Goal: Transaction & Acquisition: Purchase product/service

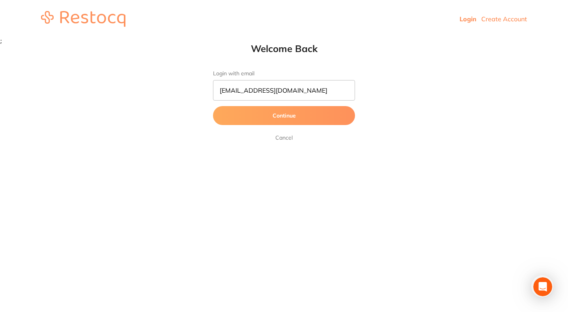
type input "[EMAIL_ADDRESS][DOMAIN_NAME]"
click at [256, 114] on button "Continue" at bounding box center [284, 115] width 142 height 19
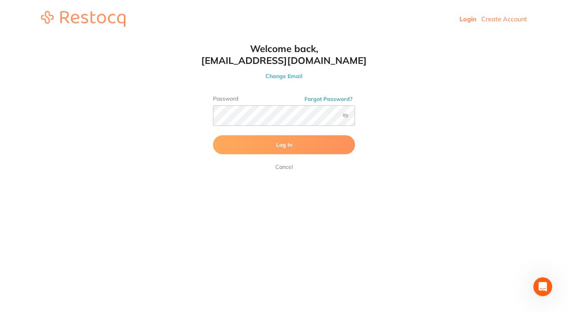
click at [346, 115] on label at bounding box center [345, 115] width 6 height 6
click at [355, 118] on input "checkbox" at bounding box center [355, 118] width 0 height 0
click at [314, 151] on button "Log In" at bounding box center [284, 144] width 142 height 19
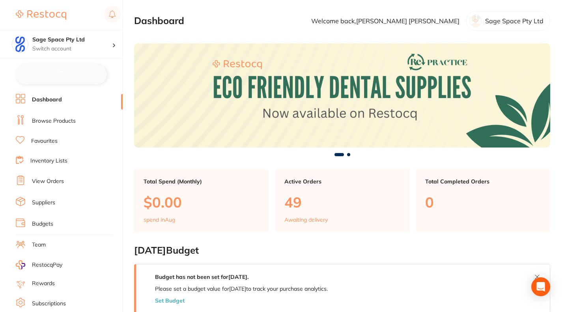
checkbox input "false"
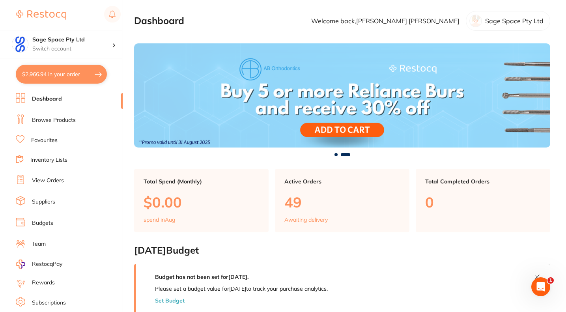
click at [53, 142] on link "Favourites" at bounding box center [44, 140] width 26 height 8
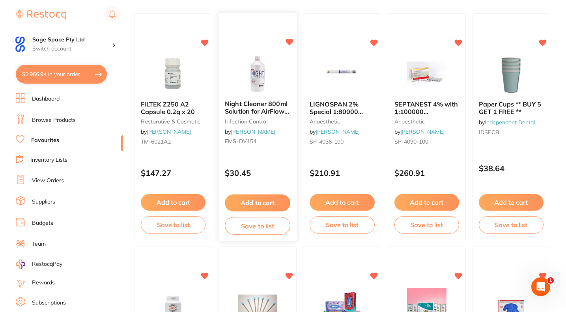
click at [243, 202] on button "Add to cart" at bounding box center [257, 202] width 65 height 17
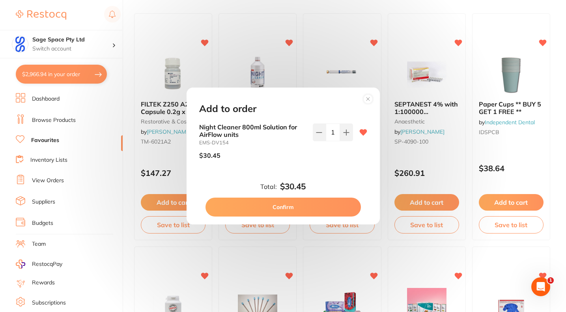
click at [285, 207] on button "Confirm" at bounding box center [282, 207] width 155 height 19
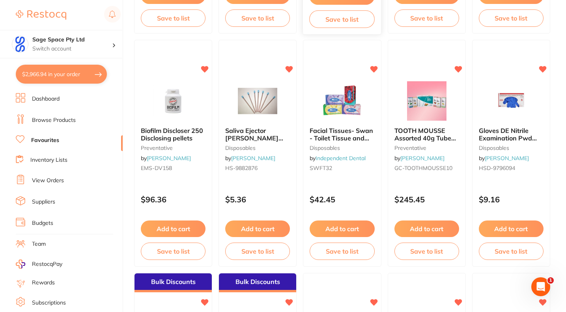
scroll to position [276, 0]
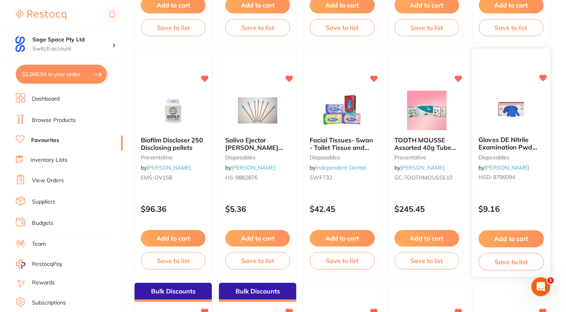
click at [498, 236] on button "Add to cart" at bounding box center [510, 238] width 65 height 17
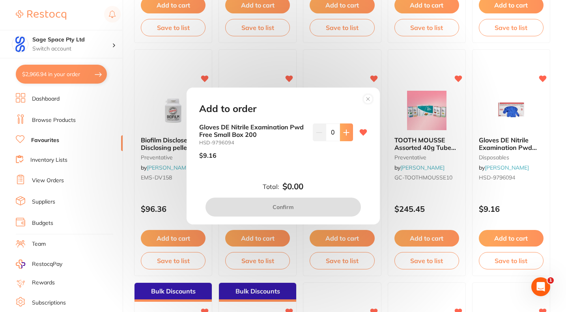
scroll to position [0, 0]
drag, startPoint x: 332, startPoint y: 132, endPoint x: 328, endPoint y: 132, distance: 4.4
click at [328, 132] on input "0" at bounding box center [333, 131] width 14 height 17
type input "0"
click at [369, 96] on circle at bounding box center [367, 98] width 9 height 9
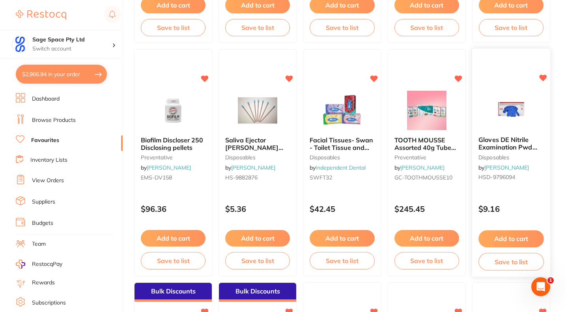
click at [501, 243] on button "Add to cart" at bounding box center [510, 238] width 65 height 17
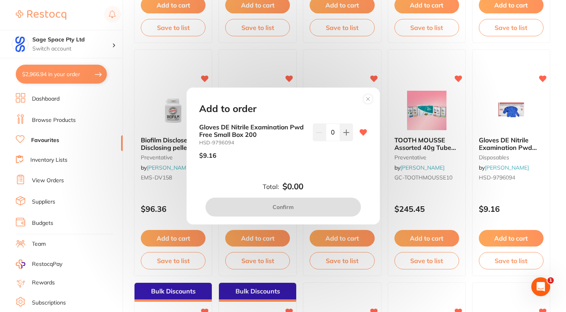
drag, startPoint x: 334, startPoint y: 132, endPoint x: 326, endPoint y: 132, distance: 7.5
click at [326, 132] on input "0" at bounding box center [333, 131] width 14 height 17
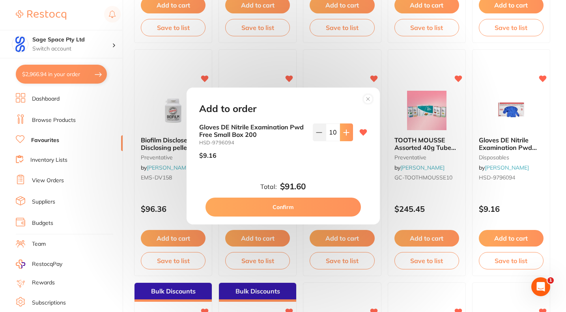
click at [343, 132] on icon at bounding box center [346, 132] width 6 height 6
click at [317, 133] on icon at bounding box center [319, 132] width 6 height 6
type input "10"
click at [302, 203] on button "Confirm" at bounding box center [282, 207] width 155 height 19
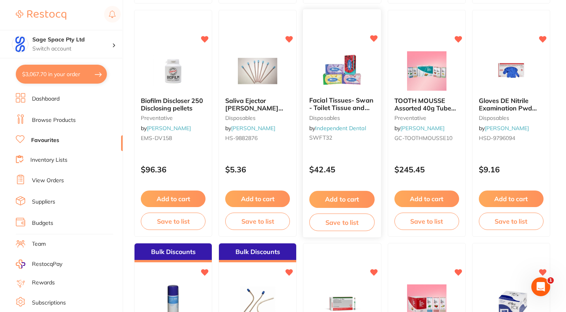
click at [333, 200] on button "Add to cart" at bounding box center [342, 199] width 65 height 17
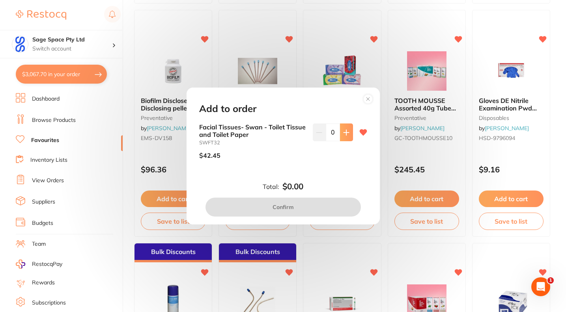
click at [343, 135] on icon at bounding box center [346, 132] width 6 height 6
type input "1"
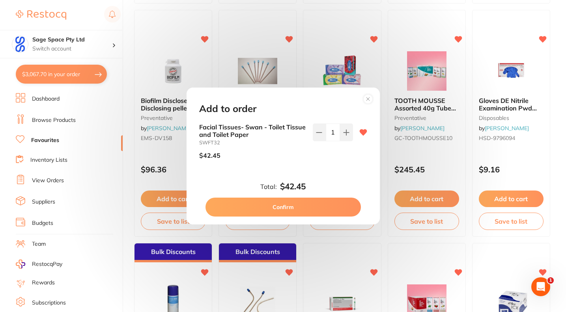
click at [310, 208] on button "Confirm" at bounding box center [282, 207] width 155 height 19
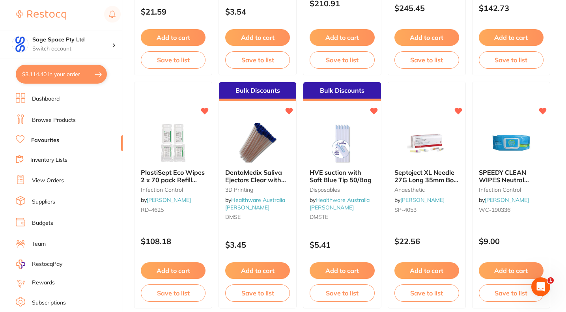
scroll to position [749, 0]
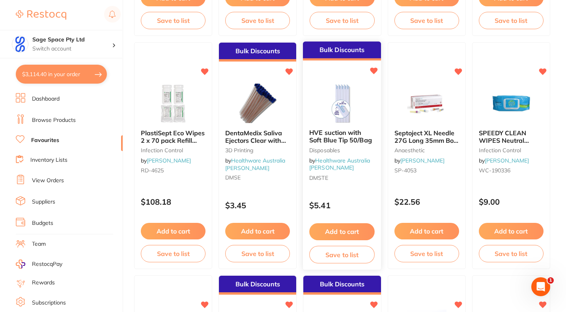
click at [344, 231] on button "Add to cart" at bounding box center [342, 231] width 65 height 17
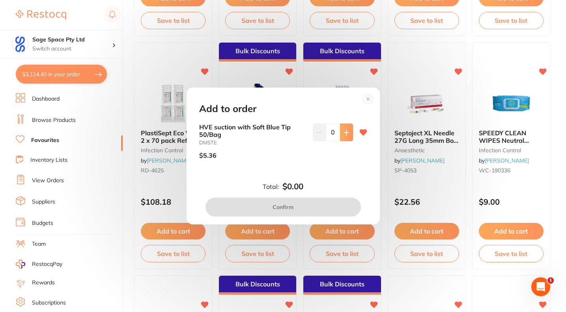
scroll to position [0, 0]
drag, startPoint x: 335, startPoint y: 132, endPoint x: 328, endPoint y: 132, distance: 7.1
click at [328, 132] on input "0" at bounding box center [333, 131] width 14 height 17
type input "5"
click at [300, 206] on button "Confirm" at bounding box center [282, 207] width 155 height 19
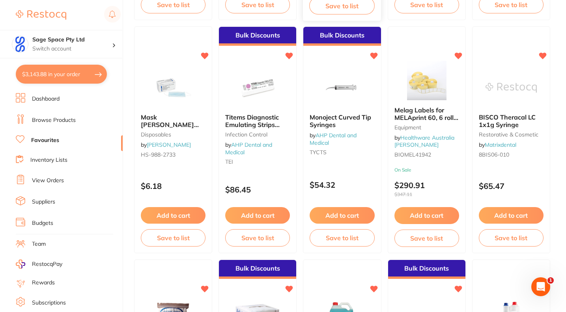
scroll to position [1025, 0]
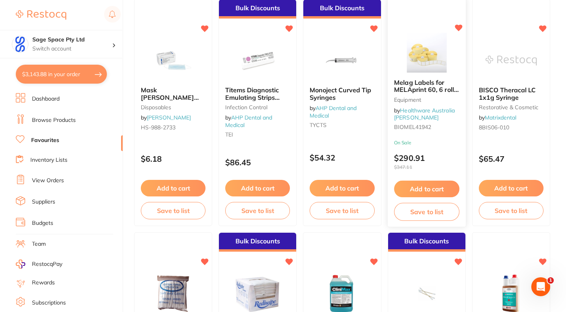
click at [420, 189] on button "Add to cart" at bounding box center [426, 189] width 65 height 17
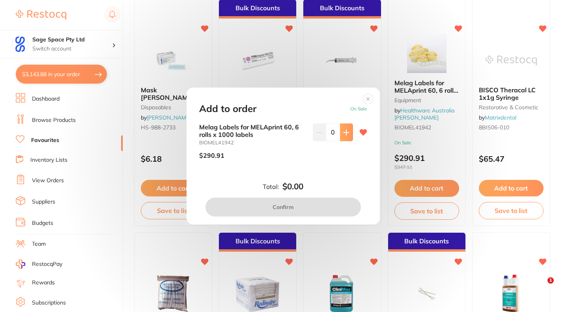
click at [343, 134] on icon at bounding box center [346, 132] width 6 height 6
type input "1"
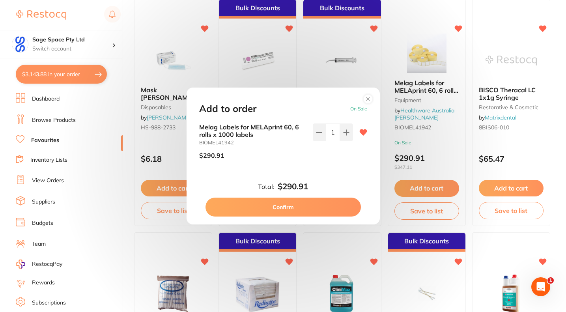
click at [313, 201] on button "Confirm" at bounding box center [282, 207] width 155 height 19
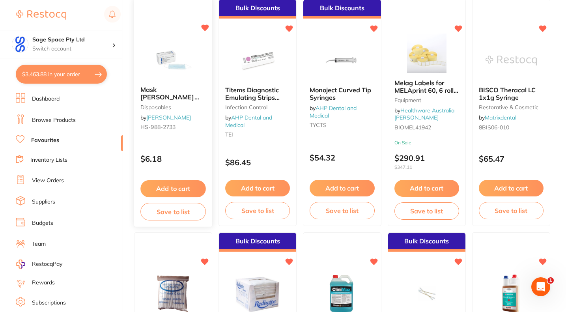
click at [180, 191] on button "Add to cart" at bounding box center [172, 188] width 65 height 17
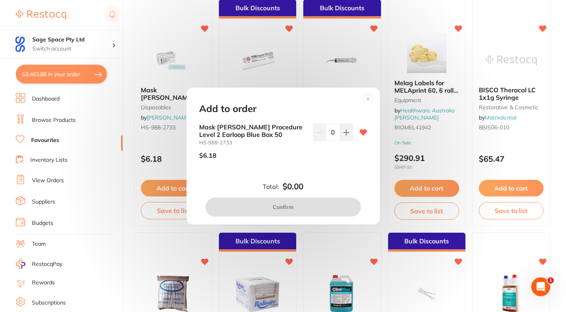
drag, startPoint x: 334, startPoint y: 131, endPoint x: 326, endPoint y: 133, distance: 8.2
click at [326, 133] on input "0" at bounding box center [333, 131] width 14 height 17
type input "5"
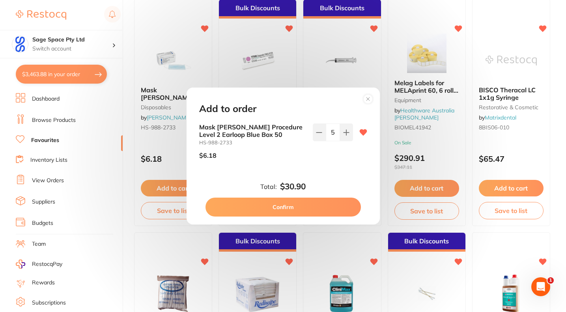
click at [295, 209] on button "Confirm" at bounding box center [282, 207] width 155 height 19
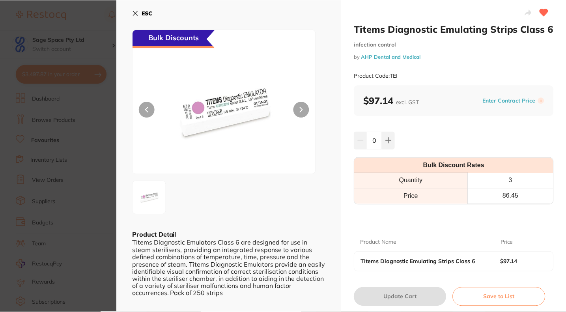
scroll to position [1025, 0]
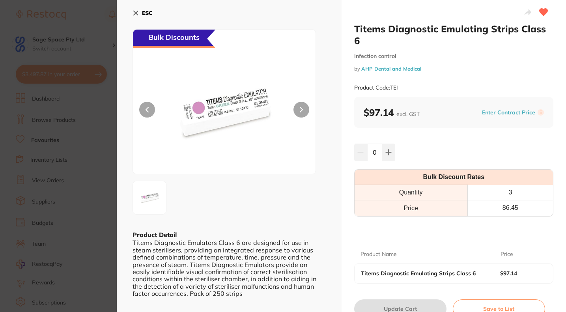
click at [134, 11] on icon at bounding box center [135, 13] width 6 height 6
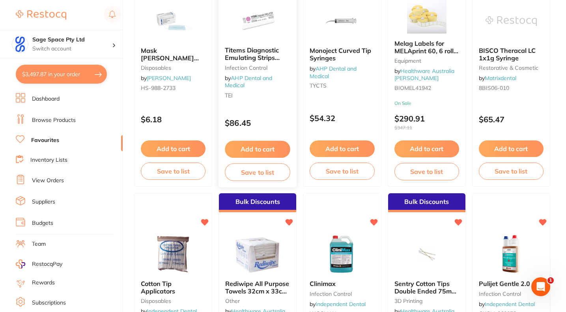
scroll to position [1025, 0]
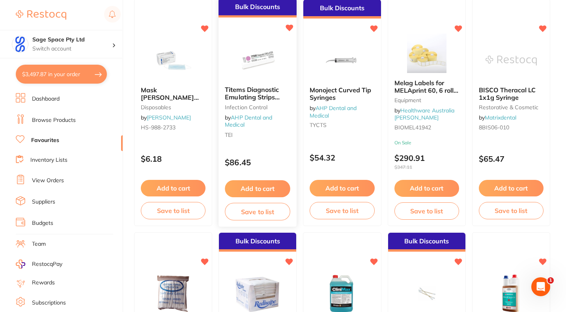
click at [252, 188] on button "Add to cart" at bounding box center [257, 188] width 65 height 17
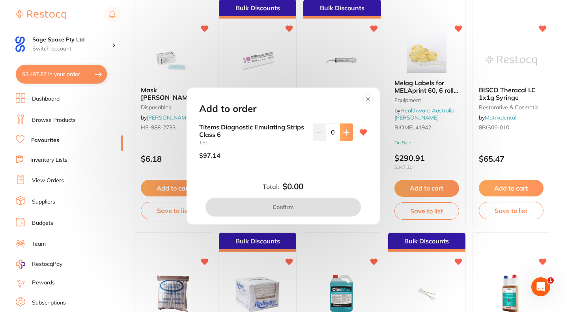
click at [343, 135] on icon at bounding box center [346, 132] width 6 height 6
type input "1"
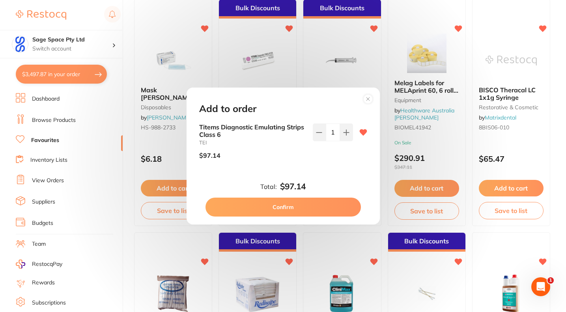
click at [302, 211] on button "Confirm" at bounding box center [282, 207] width 155 height 19
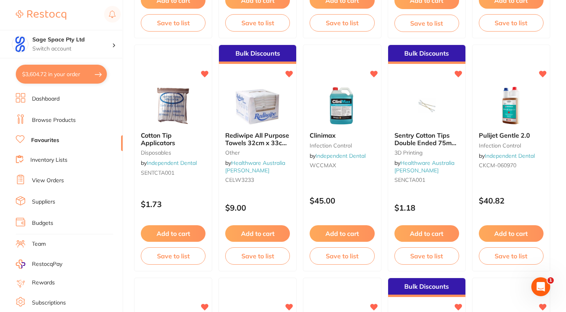
scroll to position [1222, 0]
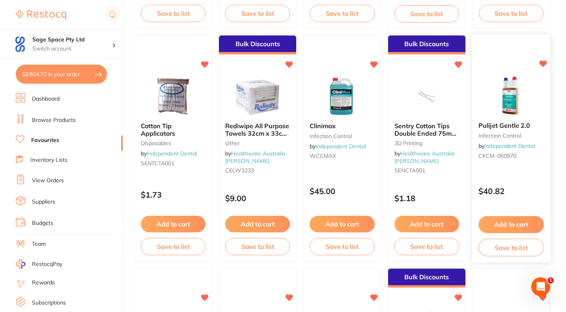
click at [518, 224] on button "Add to cart" at bounding box center [510, 224] width 65 height 17
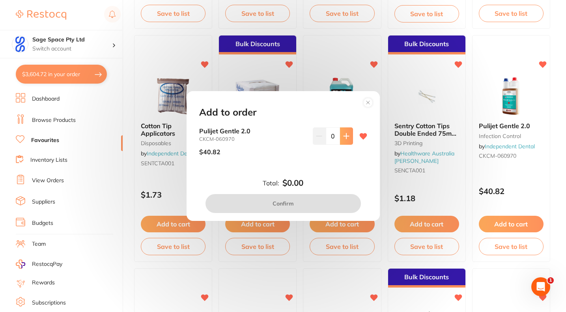
scroll to position [0, 0]
click at [347, 136] on icon at bounding box center [345, 135] width 5 height 5
type input "1"
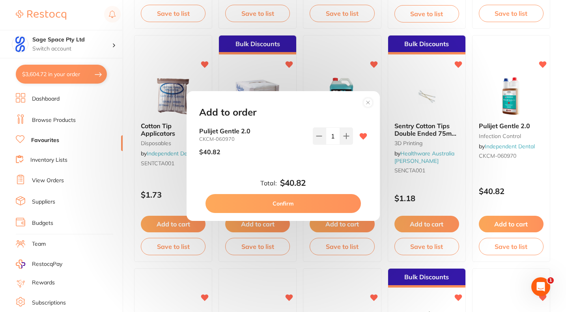
click at [313, 204] on button "Confirm" at bounding box center [282, 203] width 155 height 19
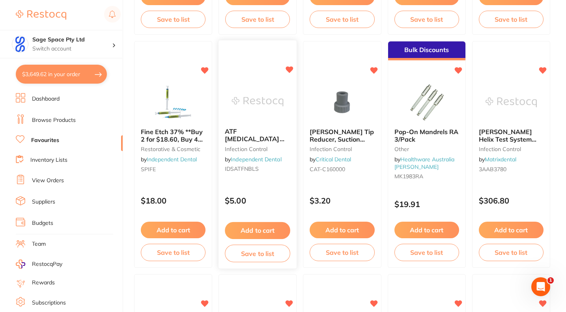
scroll to position [1459, 0]
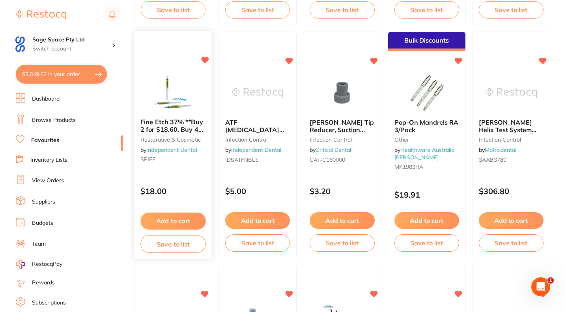
click at [173, 220] on button "Add to cart" at bounding box center [172, 221] width 65 height 17
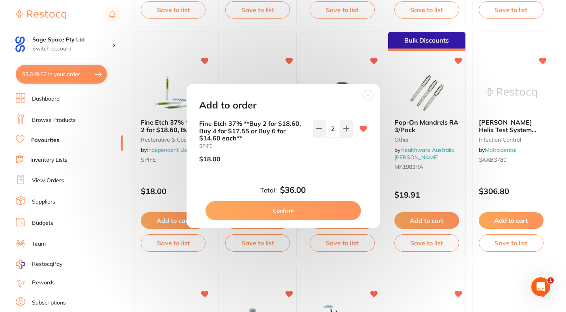
scroll to position [0, 0]
click at [299, 216] on button "Confirm" at bounding box center [282, 210] width 155 height 19
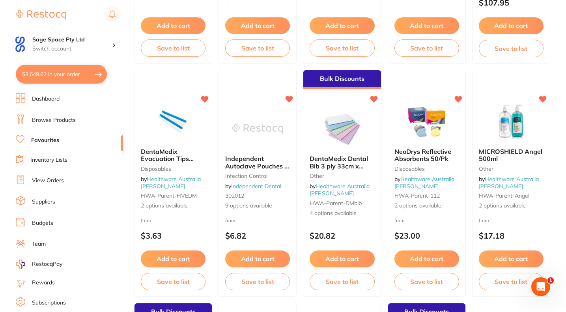
scroll to position [2129, 0]
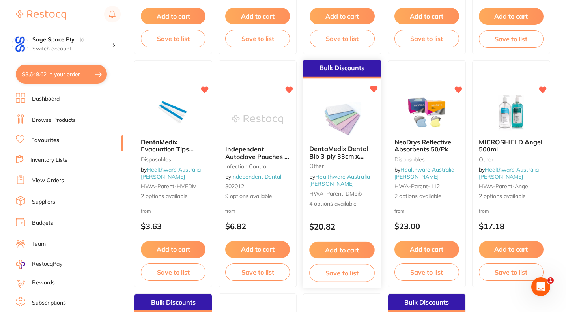
click at [347, 117] on img at bounding box center [342, 119] width 52 height 40
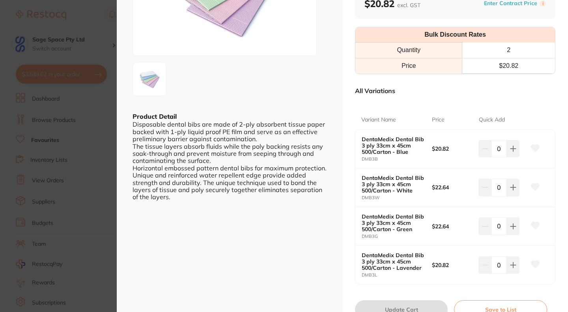
scroll to position [158, 0]
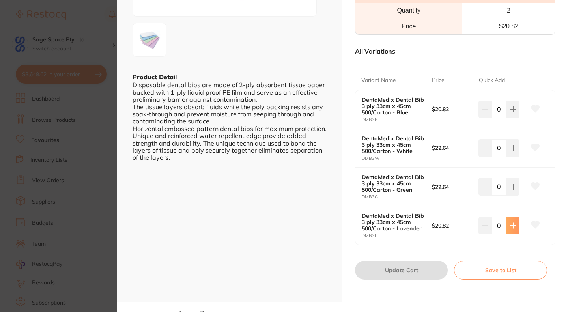
click at [512, 223] on icon at bounding box center [513, 225] width 6 height 6
type input "1"
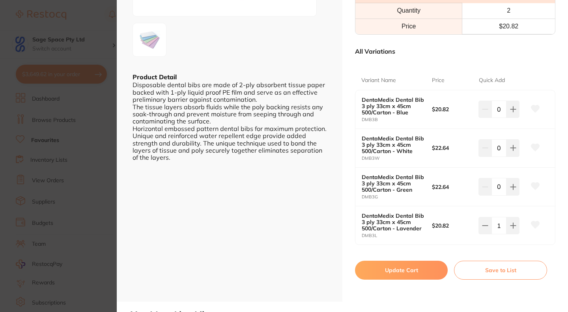
scroll to position [0, 0]
click at [423, 270] on button "Update Cart" at bounding box center [401, 270] width 93 height 19
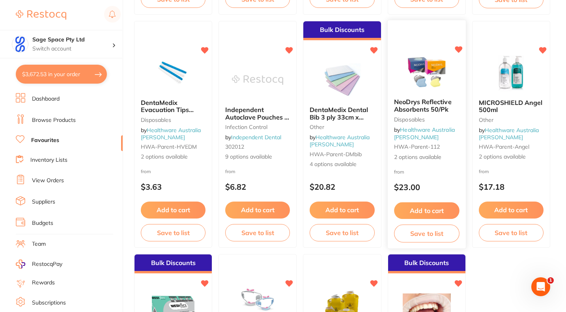
click at [424, 213] on button "Add to cart" at bounding box center [426, 210] width 65 height 17
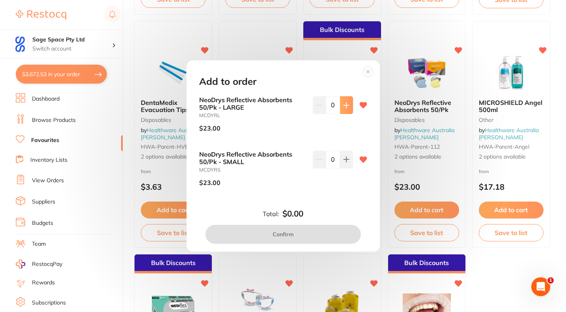
click at [343, 104] on icon at bounding box center [346, 105] width 6 height 6
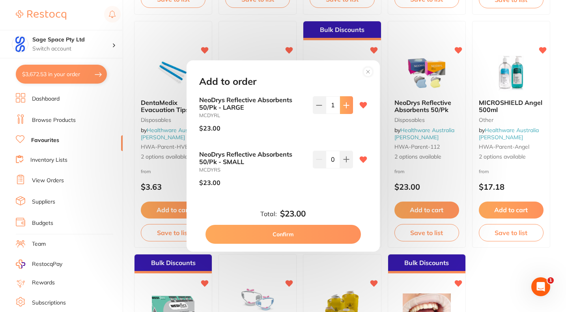
click at [343, 104] on icon at bounding box center [346, 105] width 6 height 6
type input "2"
click at [304, 235] on button "Confirm" at bounding box center [282, 234] width 155 height 19
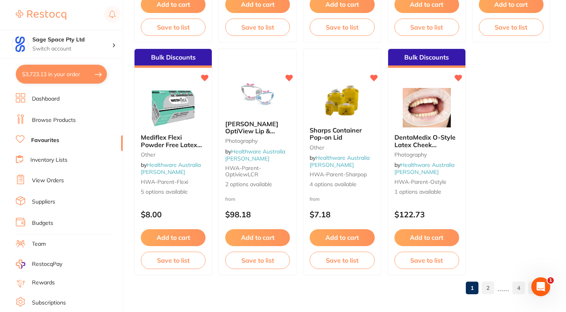
scroll to position [2378, 0]
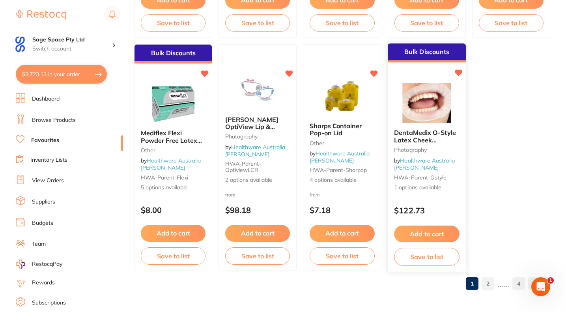
click at [436, 233] on button "Add to cart" at bounding box center [426, 234] width 65 height 17
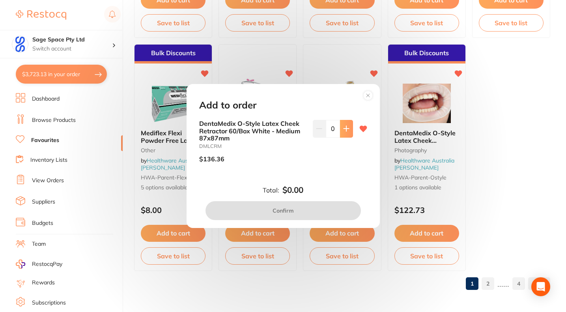
click at [343, 131] on icon at bounding box center [346, 128] width 6 height 6
type input "1"
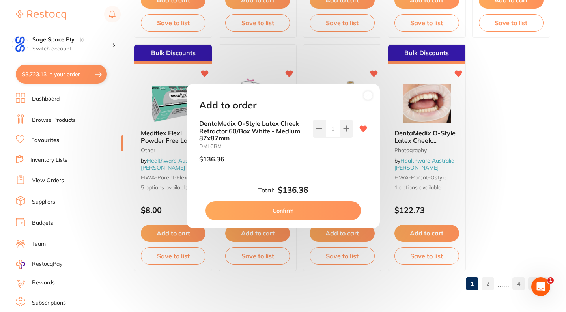
scroll to position [0, 0]
click at [306, 213] on button "Confirm" at bounding box center [282, 210] width 155 height 19
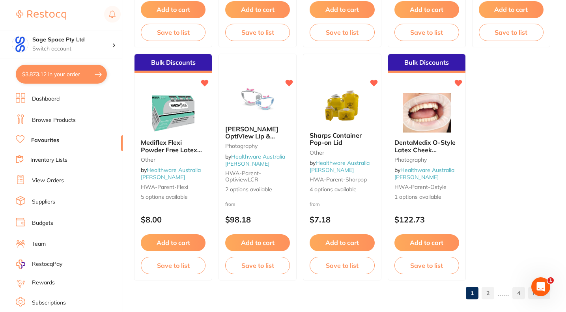
scroll to position [2378, 0]
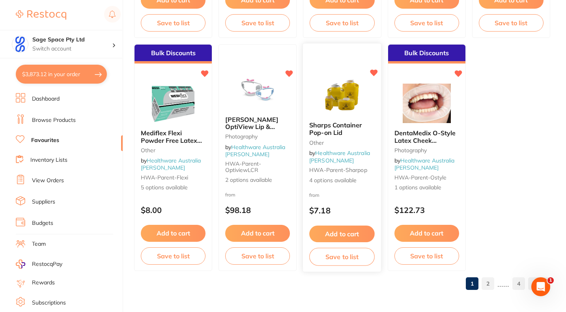
click at [337, 233] on button "Add to cart" at bounding box center [342, 234] width 65 height 17
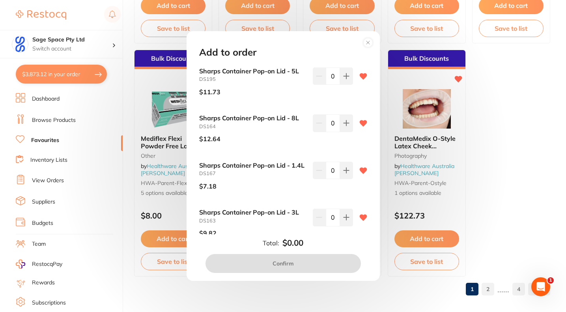
scroll to position [29, 0]
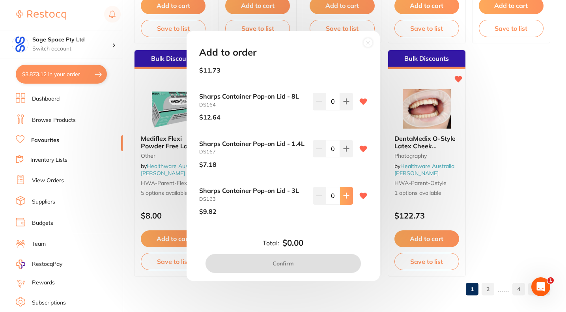
click at [345, 196] on icon at bounding box center [346, 195] width 6 height 6
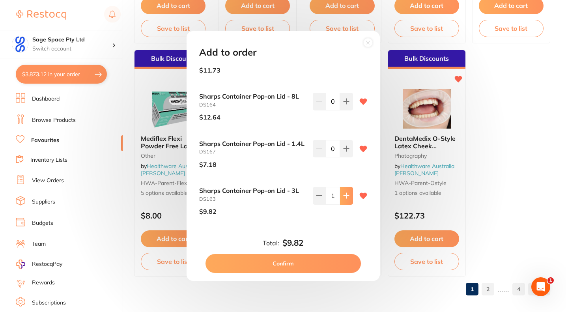
click at [345, 196] on icon at bounding box center [346, 195] width 6 height 6
type input "2"
click at [300, 264] on button "Confirm" at bounding box center [282, 263] width 155 height 19
click at [0, 116] on section at bounding box center [283, 156] width 566 height 312
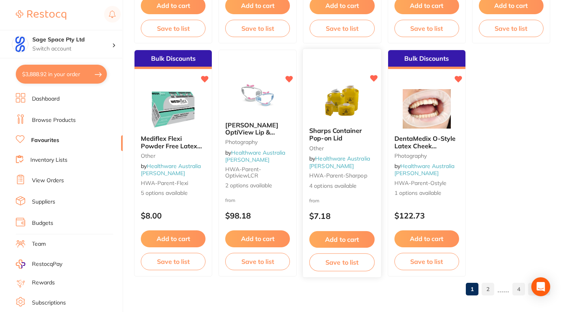
scroll to position [2378, 0]
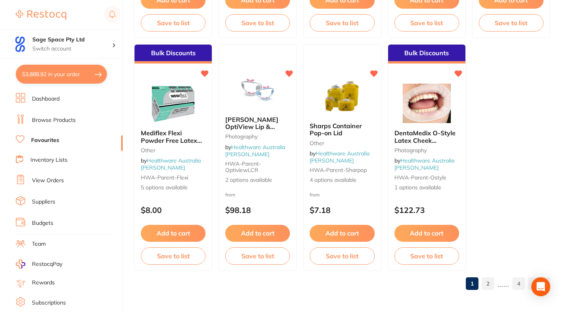
click at [490, 282] on link "2" at bounding box center [487, 284] width 13 height 16
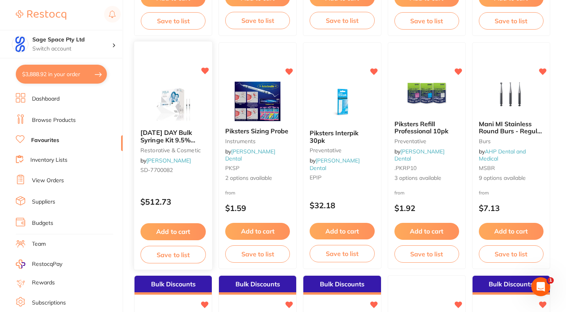
scroll to position [789, 0]
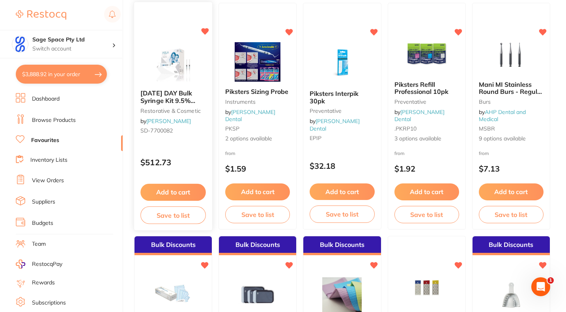
click at [206, 31] on icon at bounding box center [204, 31] width 7 height 7
click at [205, 72] on div at bounding box center [172, 63] width 77 height 39
click at [179, 152] on section at bounding box center [283, 156] width 566 height 312
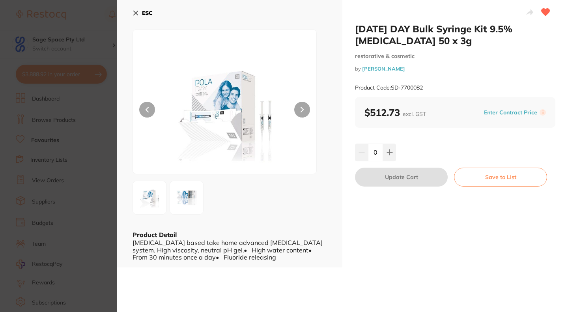
click at [546, 12] on icon at bounding box center [545, 12] width 8 height 7
click at [135, 9] on button "ESC" at bounding box center [142, 12] width 20 height 13
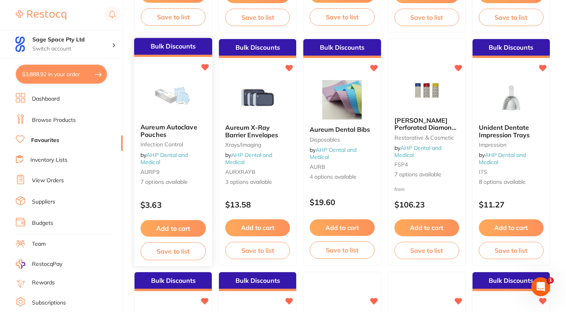
click at [180, 140] on div "Aureum Autoclave Pouches infection control by AHP Dental and Medical AURP9 7 op…" at bounding box center [173, 154] width 78 height 75
click at [177, 227] on section at bounding box center [283, 156] width 566 height 312
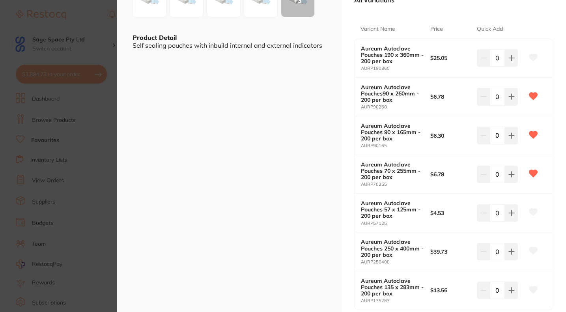
scroll to position [237, 0]
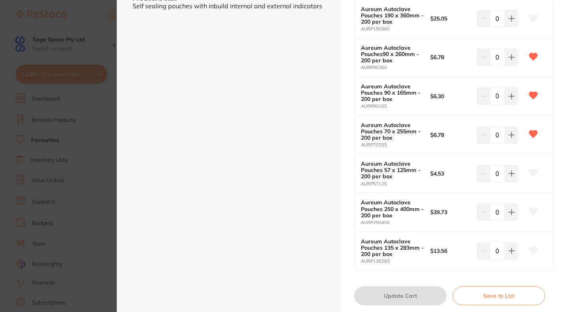
drag, startPoint x: 498, startPoint y: 135, endPoint x: 492, endPoint y: 133, distance: 6.6
click at [492, 133] on input "0" at bounding box center [497, 134] width 15 height 17
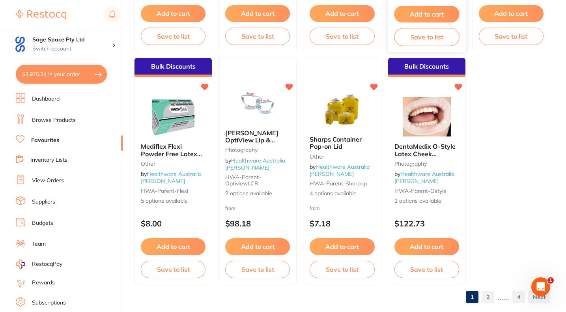
scroll to position [2378, 0]
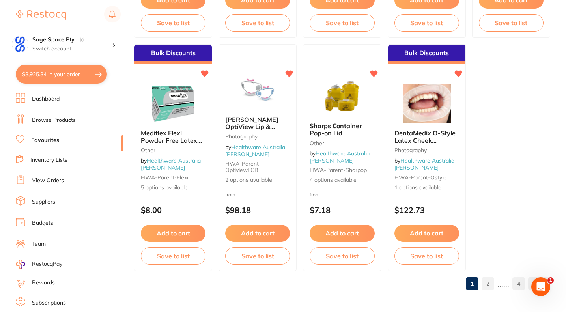
click at [486, 285] on link "2" at bounding box center [487, 284] width 13 height 16
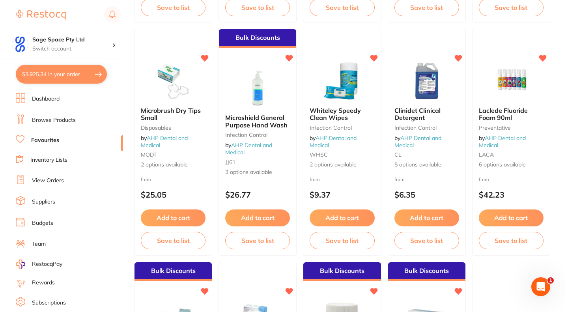
scroll to position [1669, 0]
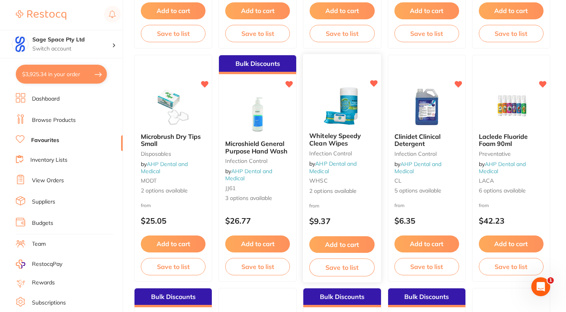
click at [351, 245] on button "Add to cart" at bounding box center [342, 244] width 65 height 17
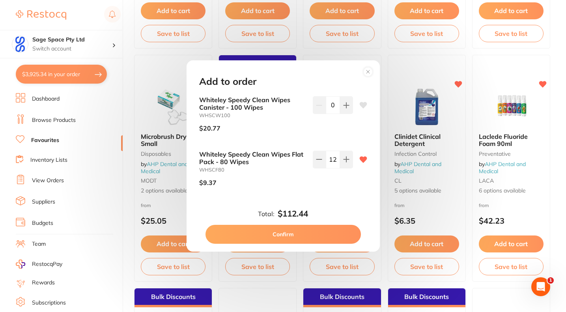
scroll to position [0, 0]
click at [365, 71] on circle at bounding box center [367, 71] width 9 height 9
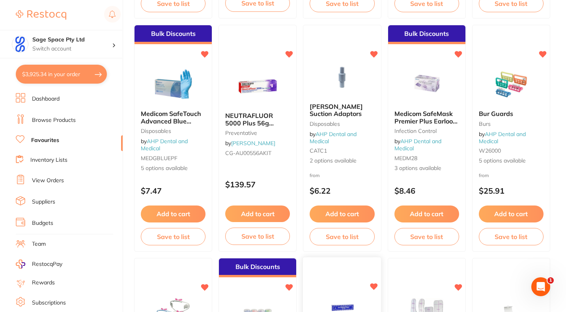
scroll to position [1196, 0]
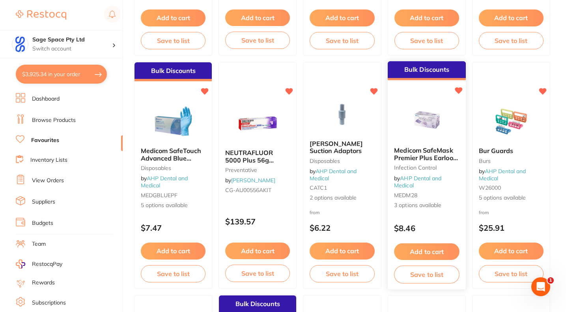
click at [414, 252] on button "Add to cart" at bounding box center [426, 251] width 65 height 17
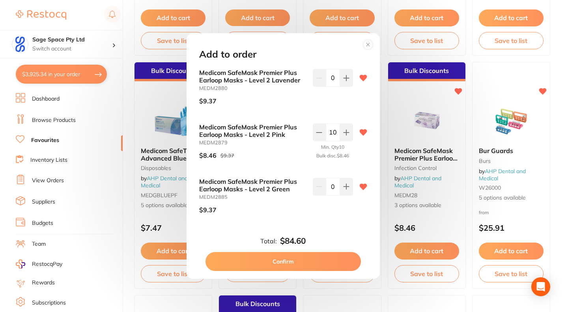
click at [368, 45] on icon at bounding box center [367, 44] width 3 height 3
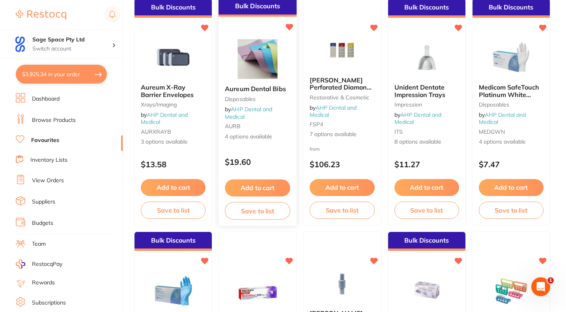
scroll to position [1038, 0]
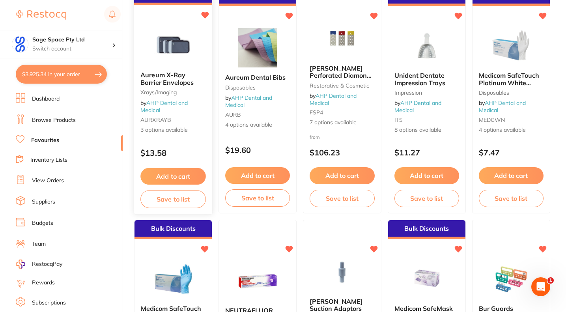
click at [183, 177] on button "Add to cart" at bounding box center [172, 176] width 65 height 17
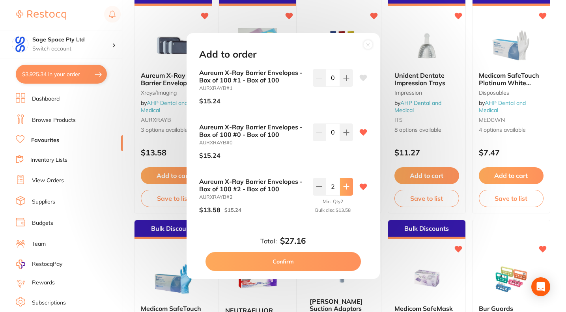
click at [343, 188] on icon at bounding box center [346, 186] width 6 height 6
type input "3"
click at [309, 261] on button "Confirm" at bounding box center [282, 261] width 155 height 19
type input "3"
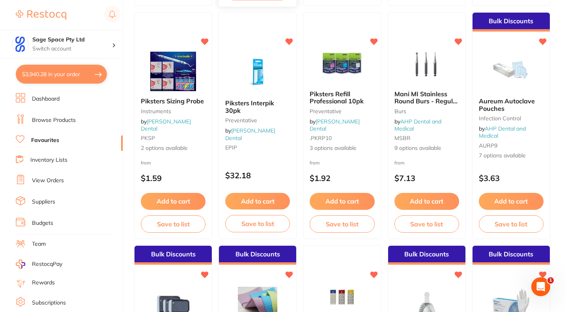
scroll to position [841, 0]
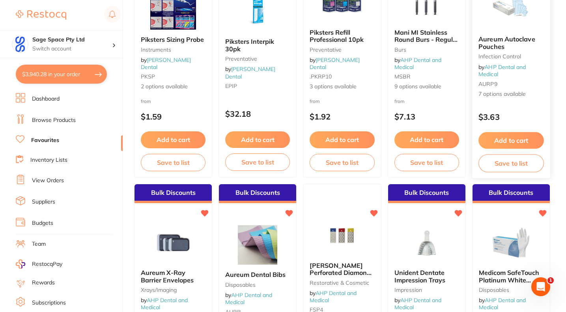
click at [507, 141] on button "Add to cart" at bounding box center [510, 140] width 65 height 17
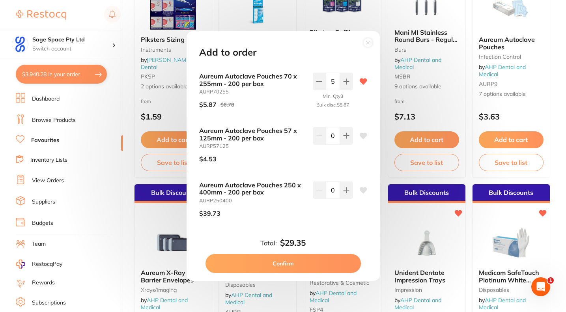
scroll to position [0, 0]
click at [370, 42] on circle at bounding box center [367, 42] width 9 height 9
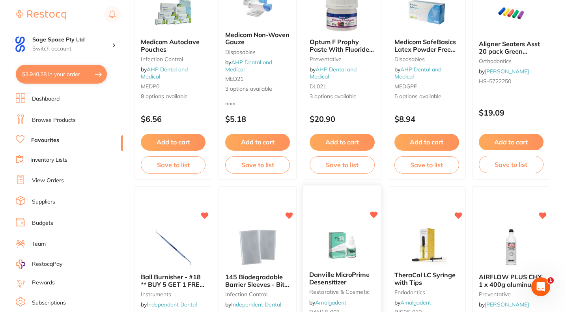
scroll to position [1984, 0]
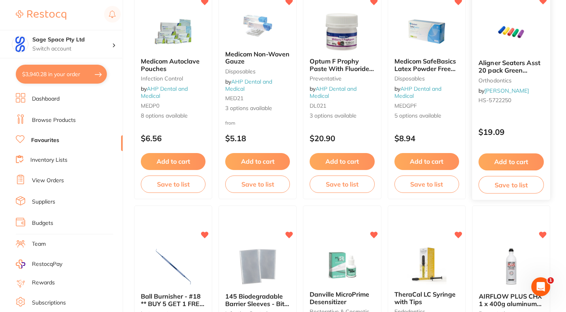
click at [515, 159] on button "Add to cart" at bounding box center [510, 161] width 65 height 17
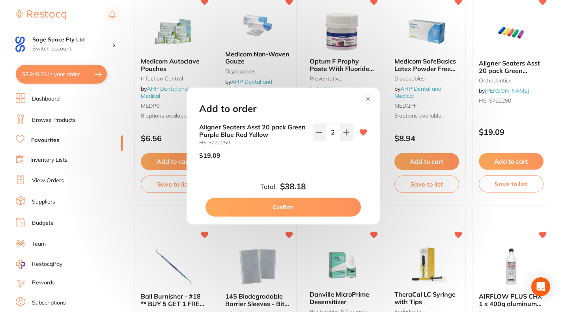
click at [366, 100] on circle at bounding box center [367, 98] width 9 height 9
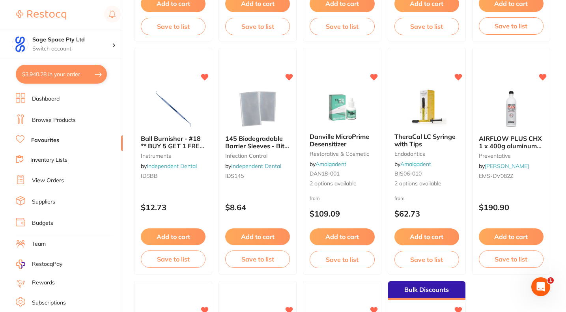
scroll to position [0, 0]
click at [526, 237] on button "Add to cart" at bounding box center [510, 237] width 65 height 17
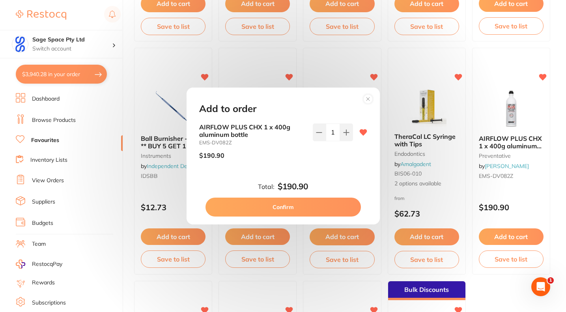
click at [320, 206] on button "Confirm" at bounding box center [282, 207] width 155 height 19
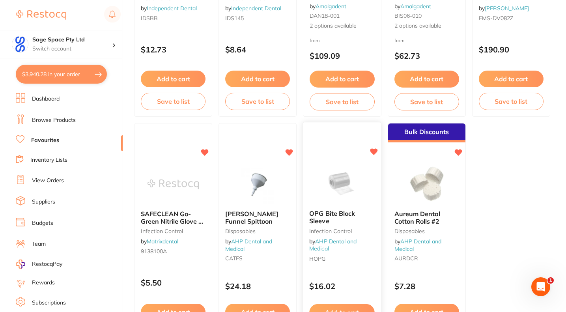
scroll to position [2378, 0]
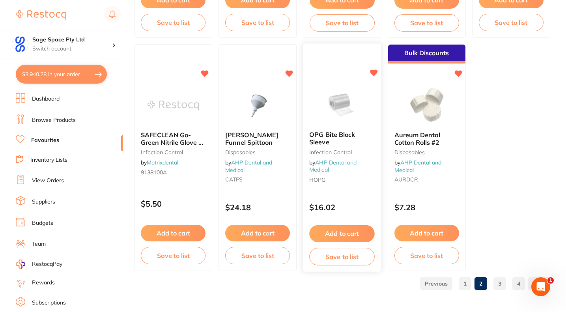
click at [351, 235] on button "Add to cart" at bounding box center [342, 233] width 65 height 17
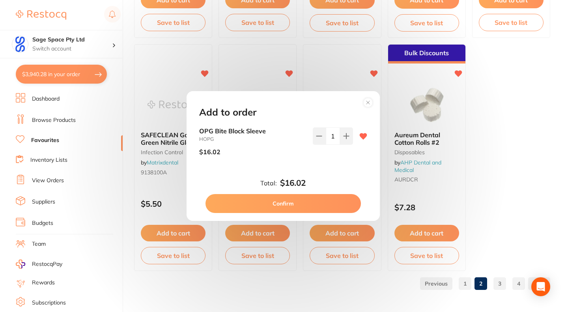
click at [306, 205] on button "Confirm" at bounding box center [282, 203] width 155 height 19
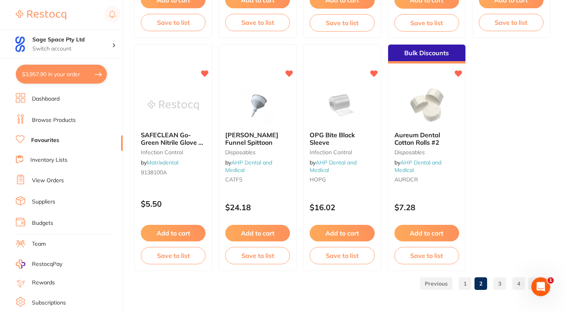
click at [502, 283] on link "3" at bounding box center [499, 284] width 13 height 16
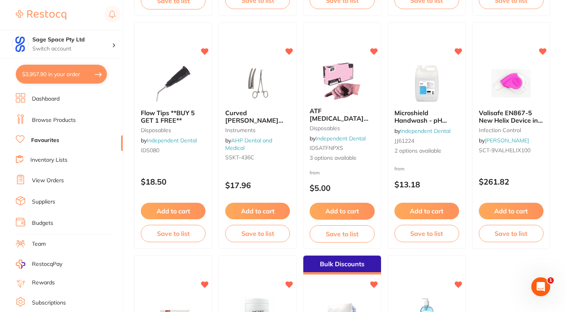
scroll to position [2181, 0]
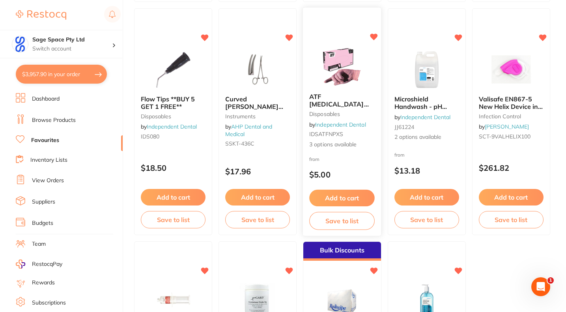
click at [334, 198] on button "Add to cart" at bounding box center [342, 198] width 65 height 17
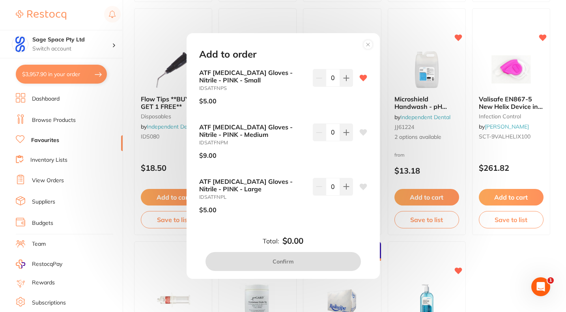
scroll to position [0, 0]
click at [369, 44] on circle at bounding box center [367, 44] width 9 height 9
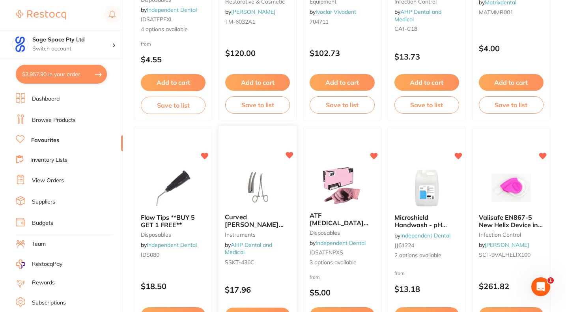
scroll to position [2142, 0]
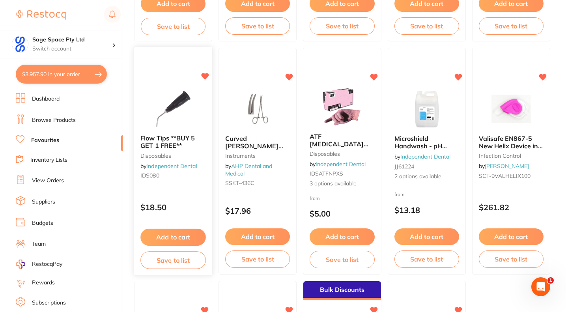
click at [183, 236] on button "Add to cart" at bounding box center [172, 237] width 65 height 17
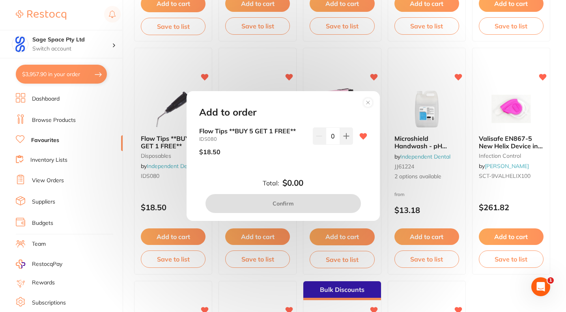
scroll to position [0, 0]
click at [368, 103] on icon at bounding box center [367, 102] width 3 height 3
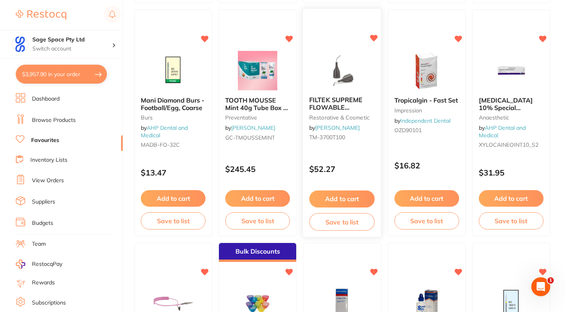
scroll to position [525, 0]
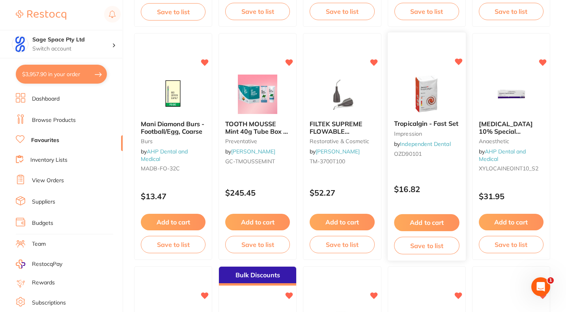
click at [428, 219] on button "Add to cart" at bounding box center [426, 222] width 65 height 17
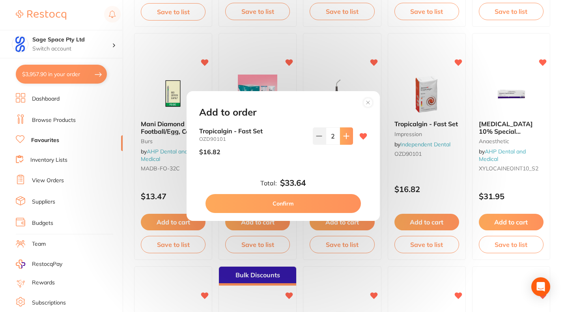
click at [345, 135] on icon at bounding box center [346, 136] width 6 height 6
type input "3"
click at [302, 205] on button "Confirm" at bounding box center [282, 203] width 155 height 19
type input "3"
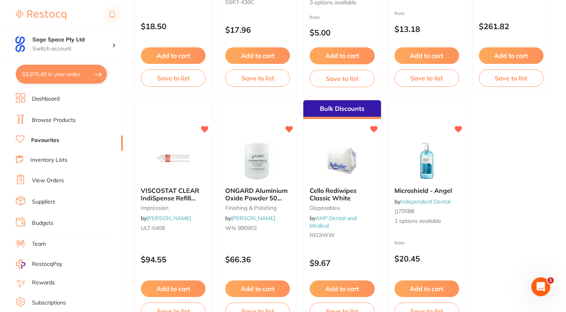
scroll to position [2378, 0]
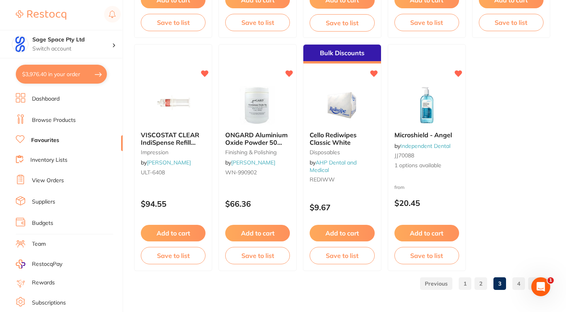
click at [519, 284] on link "4" at bounding box center [518, 284] width 13 height 16
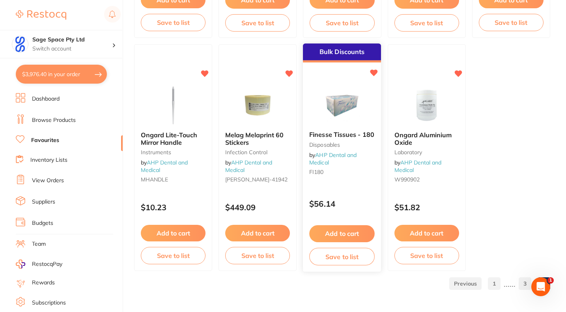
scroll to position [0, 0]
click at [332, 232] on button "Add to cart" at bounding box center [342, 233] width 65 height 17
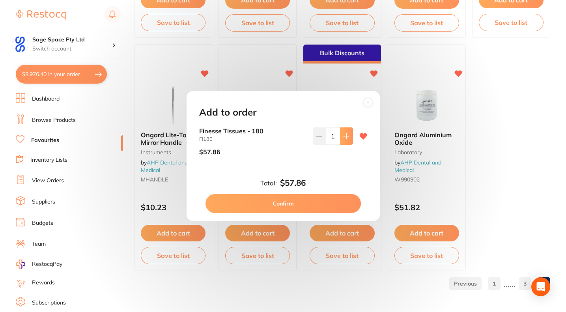
click at [344, 134] on icon at bounding box center [345, 135] width 5 height 5
type input "2"
click at [322, 200] on button "Confirm" at bounding box center [282, 203] width 155 height 19
click at [168, 81] on section at bounding box center [283, 156] width 566 height 312
type input "2"
